Goal: Book appointment/travel/reservation

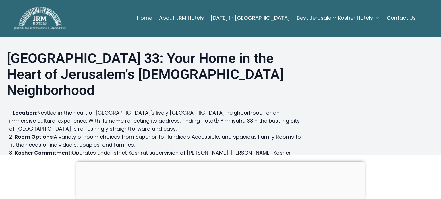
click at [394, 16] on link "Contact Us" at bounding box center [400, 17] width 29 height 11
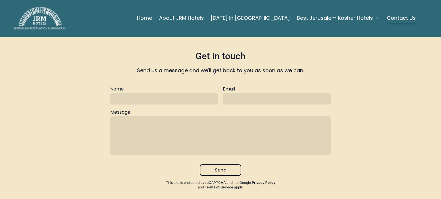
click at [152, 18] on link "Home" at bounding box center [144, 17] width 15 height 11
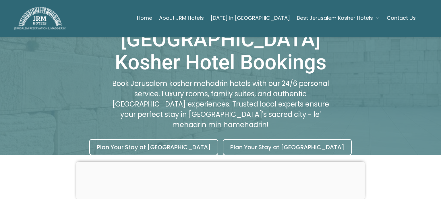
scroll to position [89, 0]
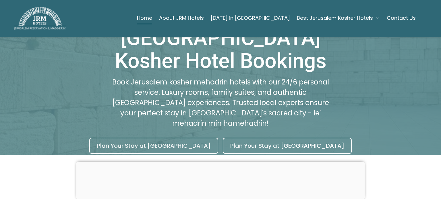
click at [189, 138] on link "Plan Your Stay at [GEOGRAPHIC_DATA]" at bounding box center [153, 146] width 129 height 16
